Goal: Navigation & Orientation: Find specific page/section

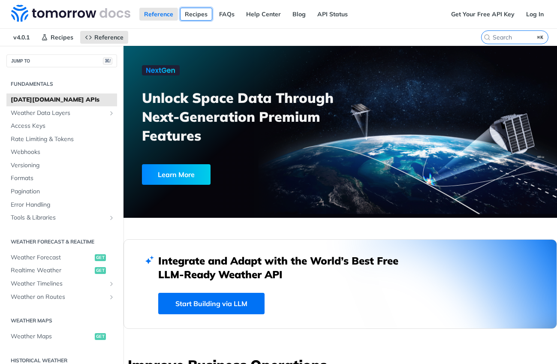
click at [198, 14] on link "Recipes" at bounding box center [196, 14] width 32 height 13
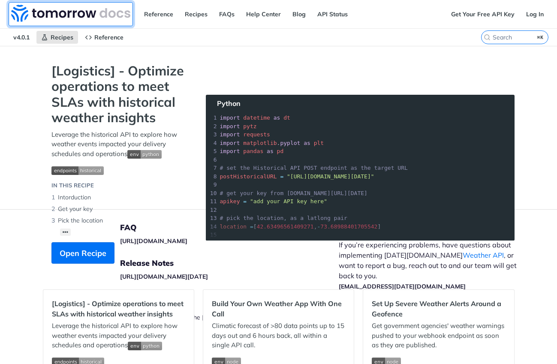
click at [60, 14] on img at bounding box center [70, 13] width 119 height 17
